Goal: Task Accomplishment & Management: Use online tool/utility

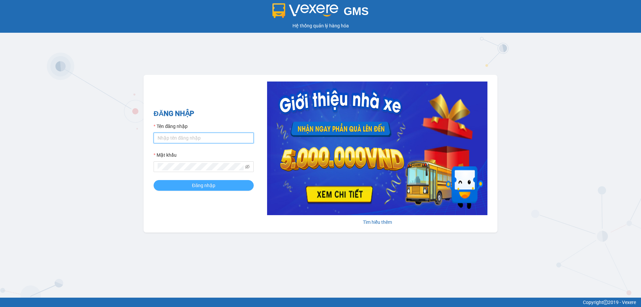
type input "bagahophong.tuanhung"
click at [215, 183] on button "Đăng nhập" at bounding box center [203, 185] width 100 height 11
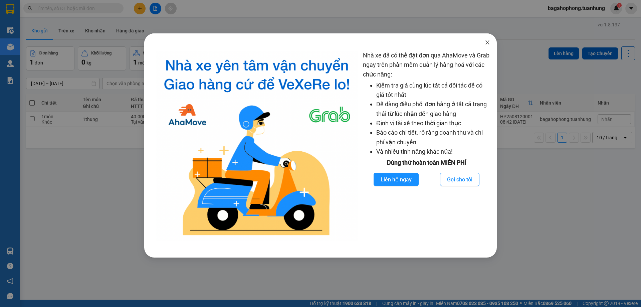
click at [485, 41] on icon "close" at bounding box center [487, 42] width 4 height 4
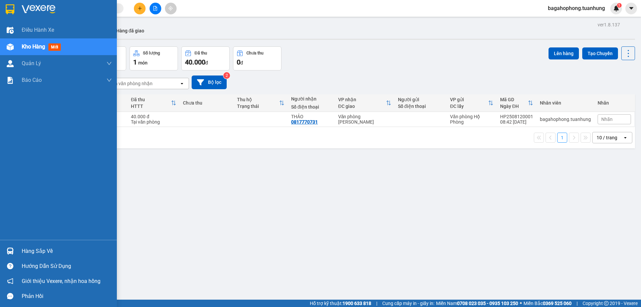
click at [48, 45] on div "Kho hàng mới" at bounding box center [43, 46] width 42 height 8
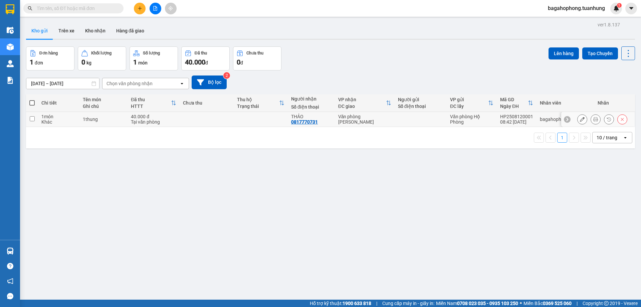
click at [32, 117] on input "checkbox" at bounding box center [32, 118] width 5 height 5
checkbox input "true"
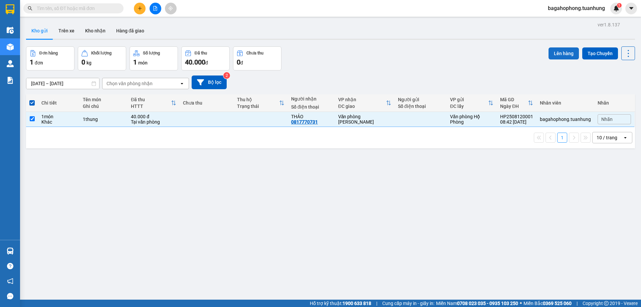
click at [557, 52] on button "Lên hàng" at bounding box center [563, 53] width 30 height 12
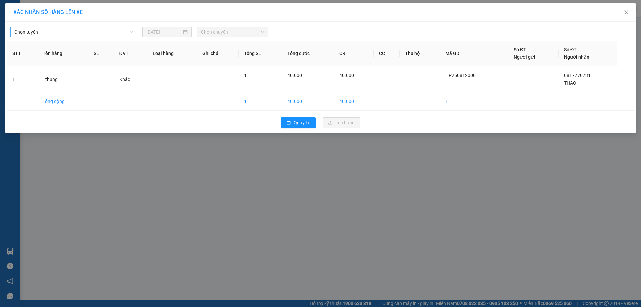
click at [43, 32] on span "Chọn tuyến" at bounding box center [73, 32] width 118 height 10
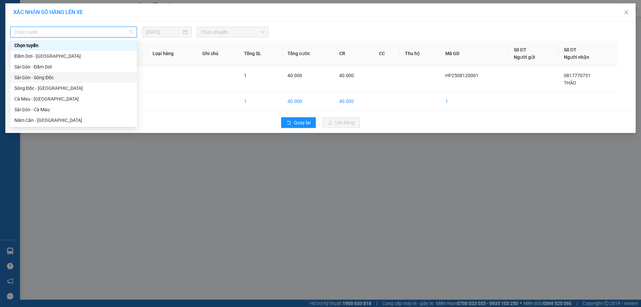
click at [62, 76] on div "Sài Gòn - Sông Đốc" at bounding box center [73, 77] width 118 height 7
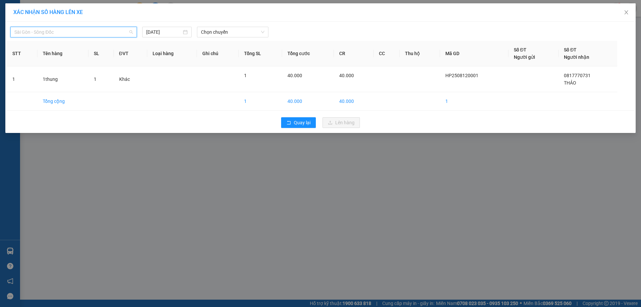
click at [78, 31] on span "Sài Gòn - Sông Đốc" at bounding box center [73, 32] width 118 height 10
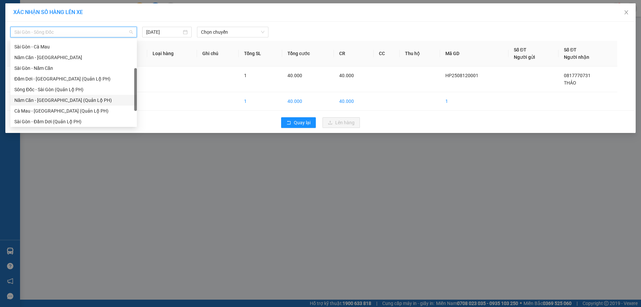
scroll to position [29, 0]
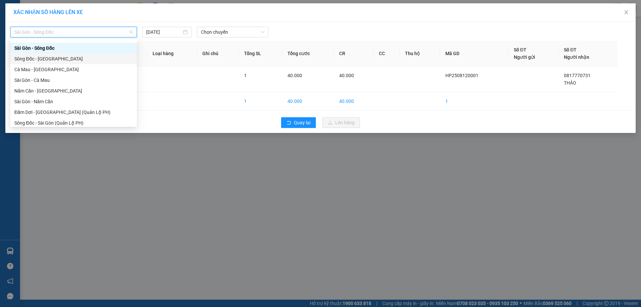
click at [53, 59] on div "Sông Đốc - [GEOGRAPHIC_DATA]" at bounding box center [73, 58] width 118 height 7
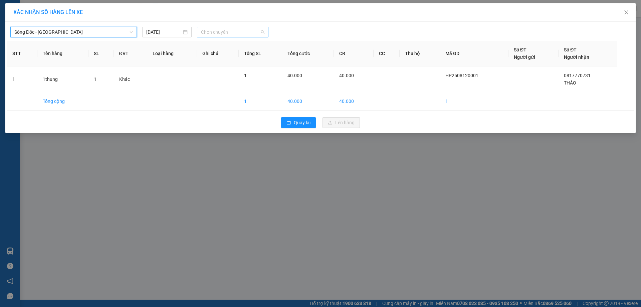
click at [242, 33] on span "Chọn chuyến" at bounding box center [232, 32] width 63 height 10
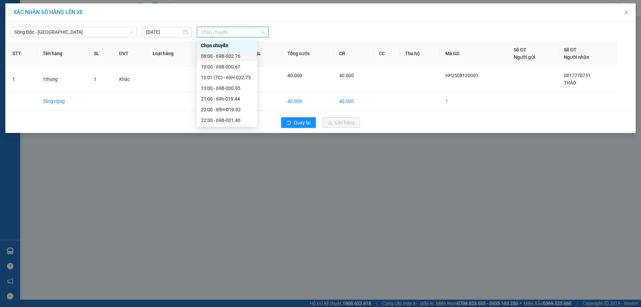
click at [245, 56] on div "08:00 - 69B-002.76" at bounding box center [227, 55] width 52 height 7
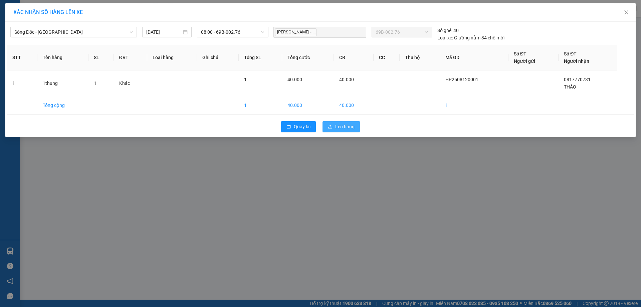
click at [341, 124] on span "Lên hàng" at bounding box center [344, 126] width 19 height 7
